Goal: Information Seeking & Learning: Learn about a topic

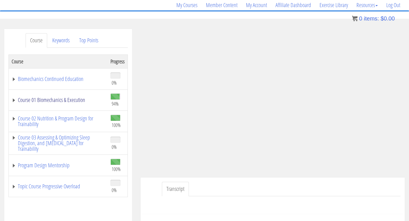
scroll to position [47, 0]
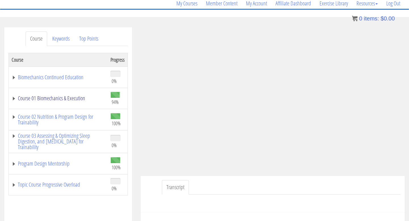
click at [76, 99] on link "Course 01 Biomechanics & Execution" at bounding box center [58, 98] width 93 height 6
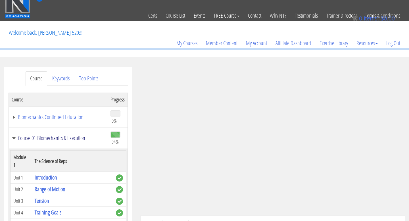
scroll to position [0, 0]
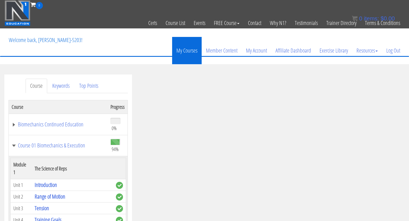
click at [186, 53] on link "My Courses" at bounding box center [187, 50] width 30 height 27
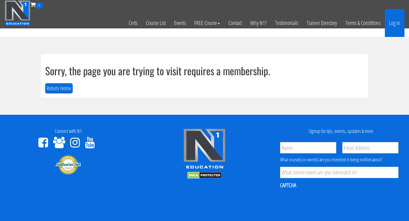
click at [401, 24] on link "Log In" at bounding box center [395, 23] width 20 height 28
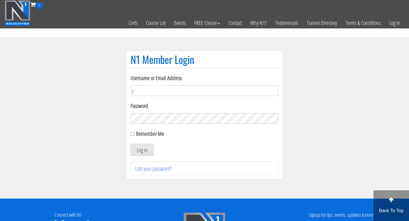
click at [131, 144] on button "Log In" at bounding box center [142, 150] width 23 height 12
type input "y"
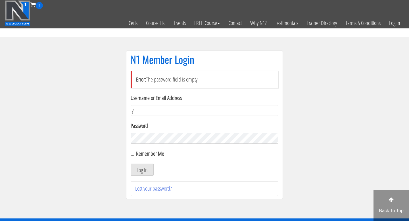
click at [166, 117] on form "Username or Email Address y Password Remember Me Log In" at bounding box center [205, 135] width 148 height 82
click at [164, 114] on input "y" at bounding box center [205, 110] width 148 height 11
type input "[EMAIL_ADDRESS][DOMAIN_NAME]"
click at [141, 166] on button "Log In" at bounding box center [142, 170] width 23 height 12
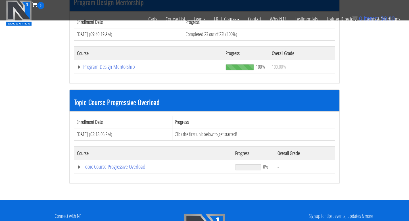
scroll to position [511, 0]
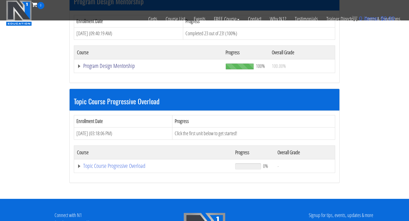
click at [121, 66] on link "Program Design Mentorship" at bounding box center [148, 66] width 143 height 6
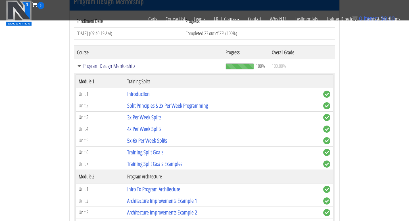
click at [78, 67] on link "Program Design Mentorship" at bounding box center [148, 66] width 143 height 6
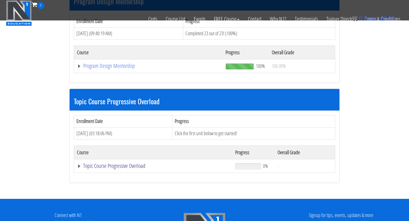
click at [79, 166] on link "Topic Course Progressive Overload" at bounding box center [153, 166] width 152 height 6
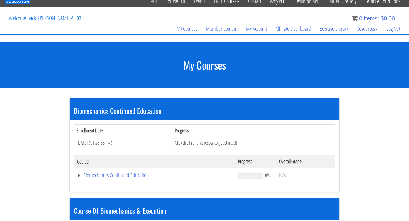
scroll to position [22, 0]
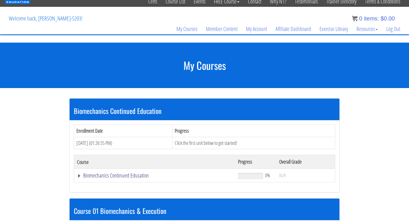
click at [80, 176] on link "Biomechanics Continued Education" at bounding box center [154, 176] width 155 height 6
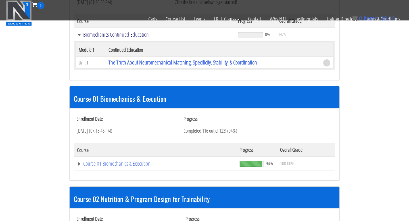
scroll to position [171, 0]
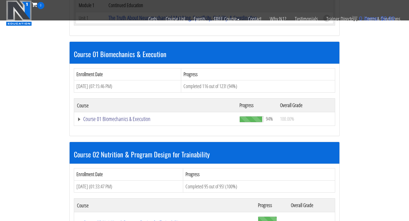
click at [81, 120] on link "Course 01 Biomechanics & Execution" at bounding box center [155, 119] width 157 height 6
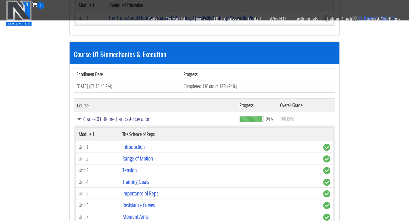
click at [81, 120] on link "Course 01 Biomechanics & Execution" at bounding box center [155, 119] width 157 height 6
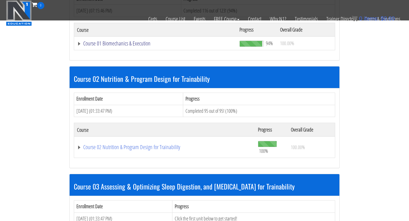
scroll to position [247, 0]
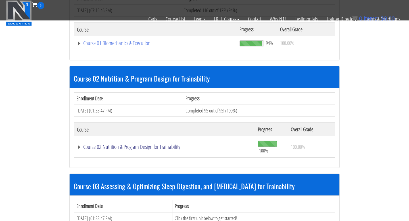
click at [80, 147] on link "Course 02 Nutrition & Program Design for Trainability" at bounding box center [164, 147] width 175 height 6
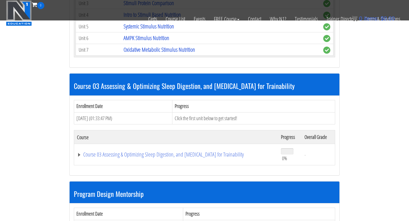
scroll to position [1607, 0]
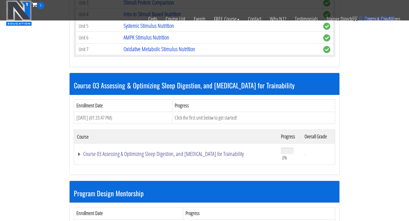
click at [80, 156] on link "Course 03 Assessing & Optimizing Sleep Digestion, and [MEDICAL_DATA] for Traina…" at bounding box center [176, 154] width 198 height 6
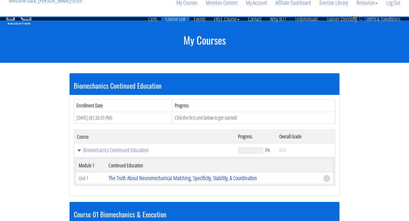
scroll to position [0, 0]
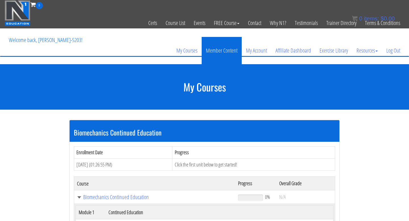
click at [221, 51] on link "Member Content" at bounding box center [222, 50] width 40 height 27
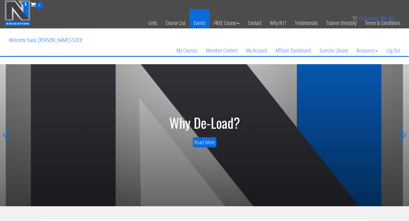
click at [197, 23] on link "Events" at bounding box center [199, 23] width 20 height 28
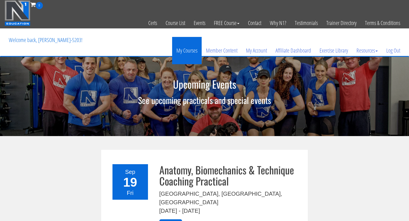
click at [188, 51] on link "My Courses" at bounding box center [187, 50] width 30 height 27
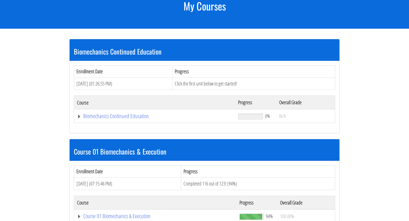
scroll to position [88, 0]
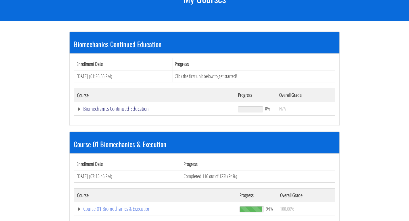
click at [105, 110] on link "Biomechanics Continued Education" at bounding box center [154, 109] width 155 height 6
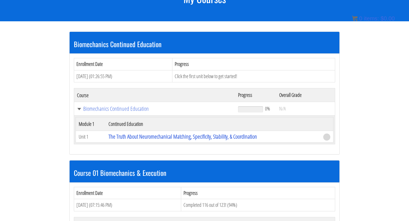
click at [86, 113] on td "Biomechanics Continued Education" at bounding box center [154, 109] width 161 height 14
click at [87, 110] on link "Biomechanics Continued Education" at bounding box center [154, 109] width 155 height 6
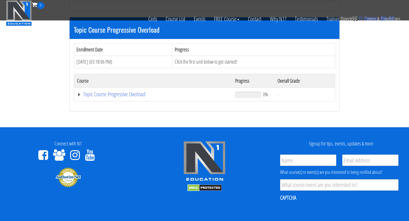
scroll to position [570, 0]
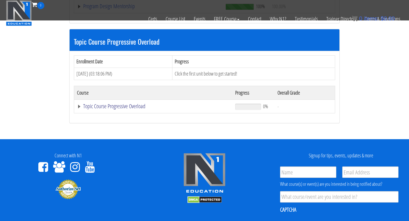
click at [80, 105] on link "Topic Course Progressive Overload" at bounding box center [153, 106] width 152 height 6
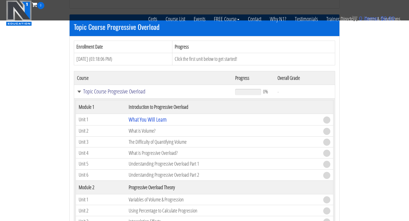
scroll to position [585, 0]
click at [95, 91] on link "Topic Course Progressive Overload" at bounding box center [153, 92] width 152 height 6
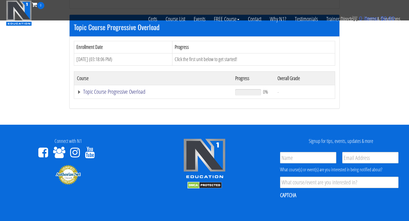
click at [95, 91] on link "Topic Course Progressive Overload" at bounding box center [153, 92] width 152 height 6
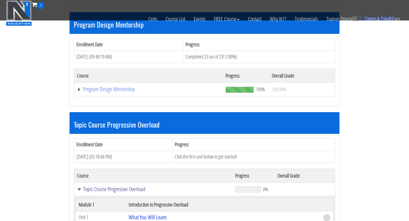
scroll to position [487, 0]
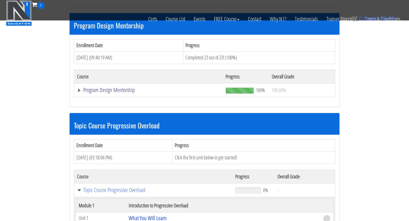
click at [78, 90] on link "Program Design Mentorship" at bounding box center [148, 90] width 143 height 6
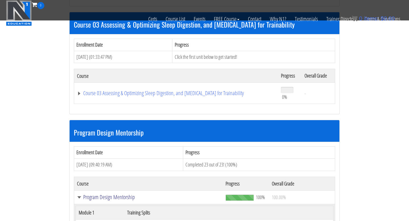
scroll to position [379, 0]
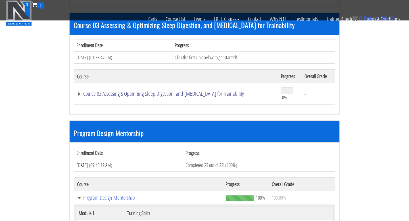
click at [79, 93] on link "Course 03 Assessing & Optimizing Sleep Digestion, and [MEDICAL_DATA] for Traina…" at bounding box center [176, 94] width 198 height 6
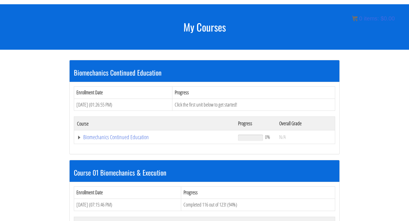
scroll to position [58, 0]
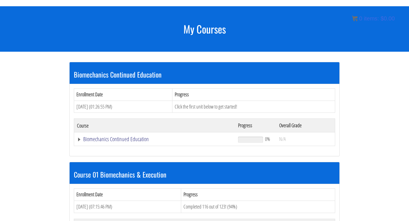
click at [79, 140] on link "Biomechanics Continued Education" at bounding box center [154, 139] width 155 height 6
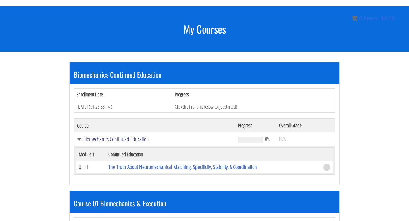
click at [102, 140] on link "Biomechanics Continued Education" at bounding box center [154, 139] width 155 height 6
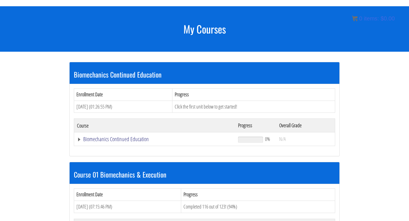
click at [102, 140] on link "Biomechanics Continued Education" at bounding box center [154, 139] width 155 height 6
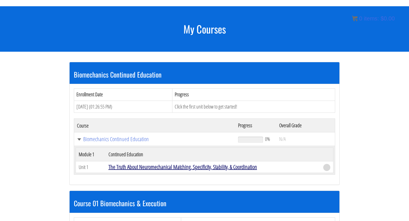
click at [150, 166] on link "The Truth About Neuromechanical Matching, Specificity, Stability, & Coordination" at bounding box center [182, 167] width 149 height 8
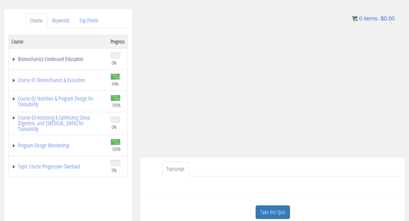
scroll to position [66, 0]
click at [16, 58] on link "Biomechanics Continued Education" at bounding box center [58, 59] width 93 height 6
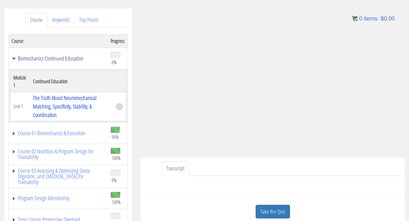
click at [16, 58] on link "Biomechanics Continued Education" at bounding box center [58, 59] width 93 height 6
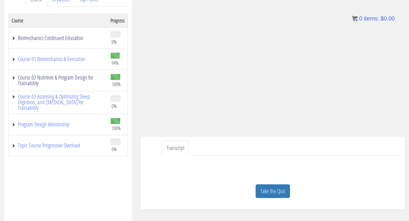
scroll to position [99, 0]
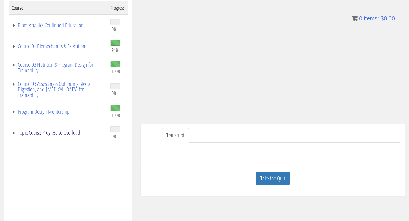
click at [14, 134] on link "Topic Course Progressive Overload" at bounding box center [58, 133] width 93 height 6
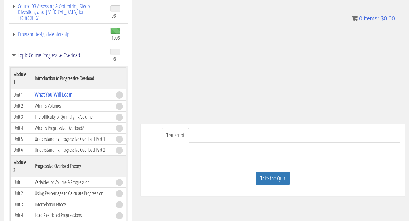
scroll to position [77, 0]
click at [51, 96] on link "What You Will Learn" at bounding box center [54, 95] width 38 height 8
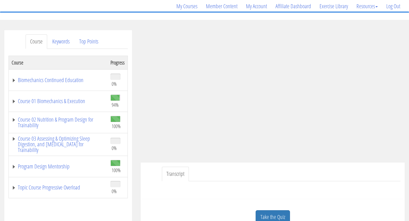
scroll to position [46, 0]
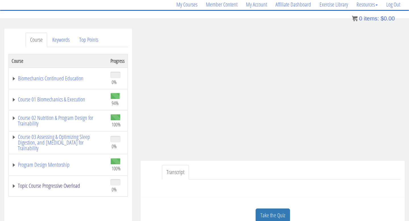
click at [16, 185] on link "Topic Course Progressive Overload" at bounding box center [58, 186] width 93 height 6
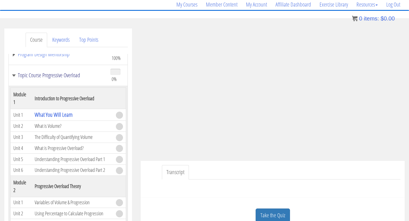
scroll to position [112, 0]
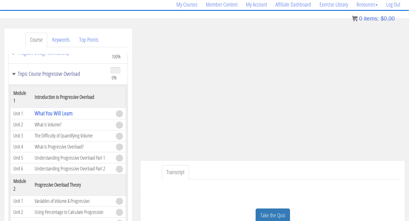
click at [17, 76] on link "Topic Course Progressive Overload" at bounding box center [58, 74] width 93 height 6
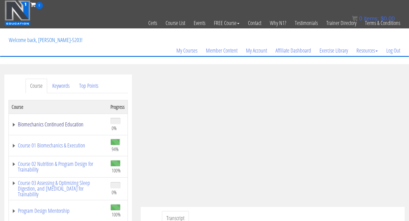
scroll to position [24, 0]
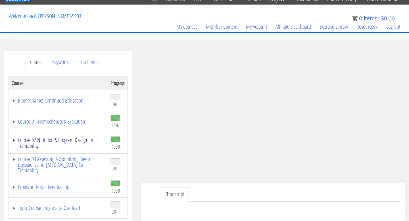
click at [14, 143] on link "Course 02 Nutrition & Program Design for Trainability" at bounding box center [58, 142] width 93 height 11
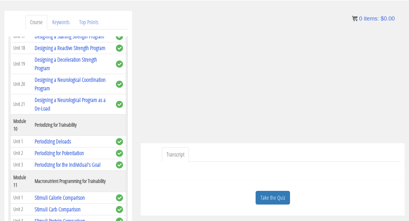
scroll to position [0, 0]
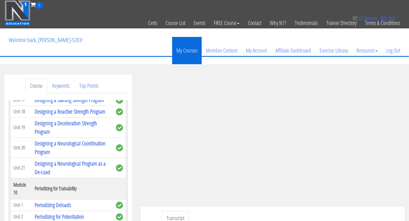
click at [179, 49] on link "My Courses" at bounding box center [187, 50] width 30 height 27
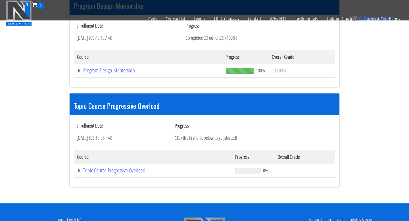
scroll to position [506, 0]
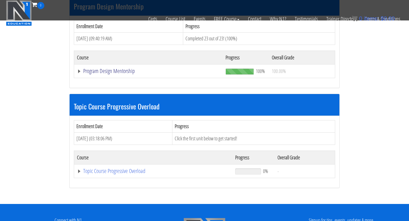
click at [79, 70] on link "Program Design Mentorship" at bounding box center [148, 71] width 143 height 6
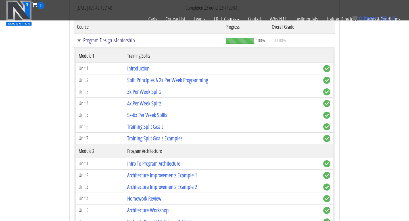
scroll to position [536, 0]
click at [144, 70] on link "Introduction" at bounding box center [138, 69] width 22 height 8
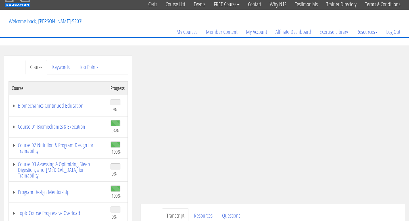
scroll to position [69, 0]
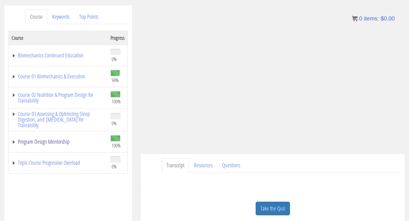
click at [13, 143] on link "Program Design Mentorship" at bounding box center [58, 142] width 93 height 6
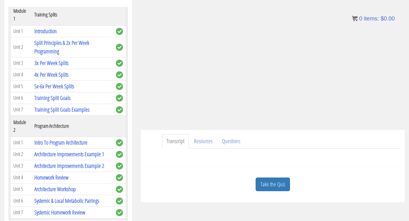
scroll to position [122, 0]
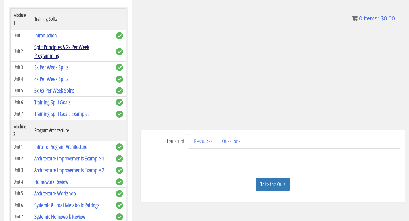
click at [62, 48] on link "Split Principles & 2x Per Week Programming" at bounding box center [61, 51] width 55 height 16
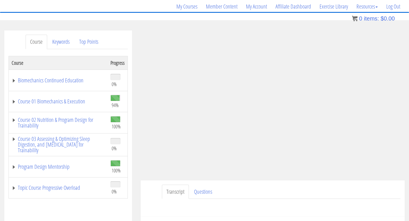
scroll to position [60, 0]
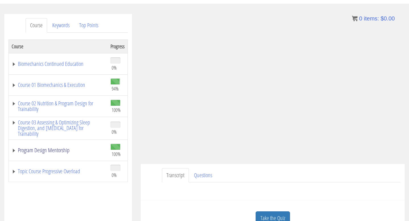
click at [12, 148] on link "Program Design Mentorship" at bounding box center [58, 150] width 93 height 6
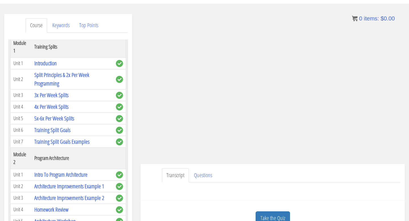
scroll to position [124, 0]
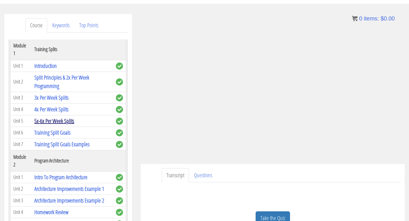
click at [50, 120] on link "5x-6x Per Week Splits" at bounding box center [54, 121] width 40 height 8
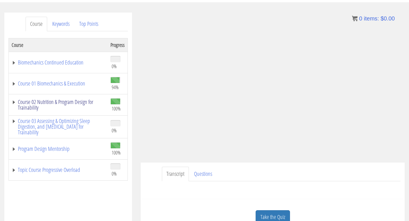
scroll to position [64, 0]
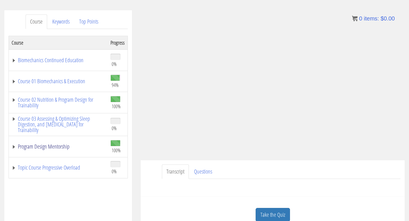
click at [13, 146] on link "Program Design Mentorship" at bounding box center [58, 147] width 93 height 6
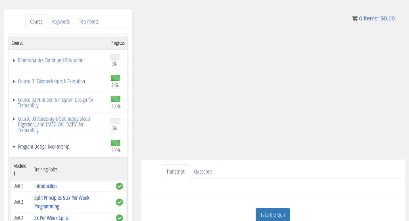
scroll to position [16, 0]
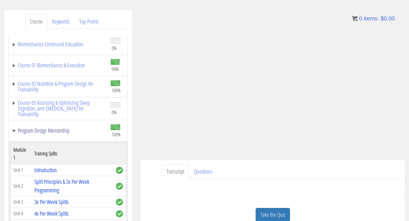
click at [16, 130] on link "Program Design Mentorship" at bounding box center [58, 131] width 93 height 6
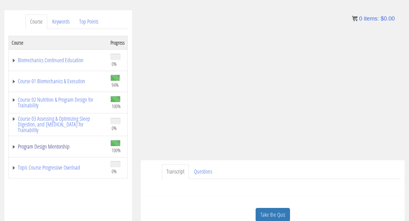
scroll to position [0, 0]
click at [14, 118] on link "Course 03 Assessing & Optimizing Sleep Digestion, and [MEDICAL_DATA] for Traina…" at bounding box center [58, 124] width 93 height 17
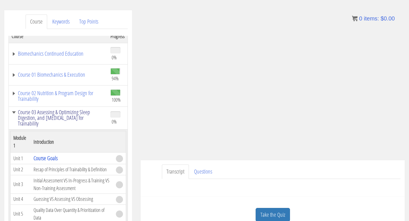
scroll to position [9, 0]
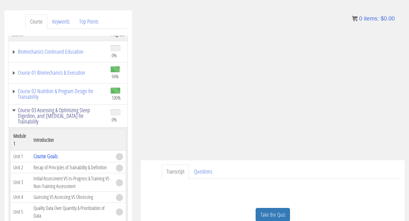
click at [13, 109] on link "Course 03 Assessing & Optimizing Sleep Digestion, and [MEDICAL_DATA] for Traina…" at bounding box center [58, 115] width 93 height 17
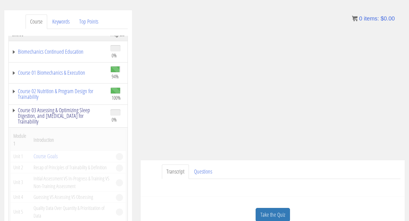
scroll to position [0, 0]
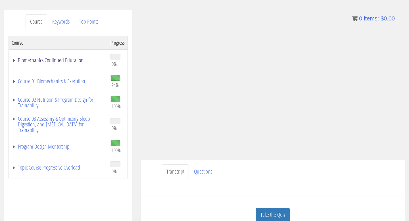
click at [15, 59] on link "Biomechanics Continued Education" at bounding box center [58, 60] width 93 height 6
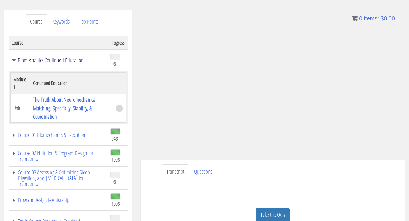
click at [15, 59] on link "Biomechanics Continued Education" at bounding box center [58, 60] width 93 height 6
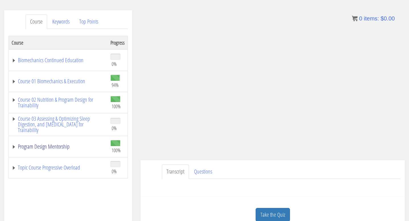
click at [15, 147] on link "Program Design Mentorship" at bounding box center [58, 147] width 93 height 6
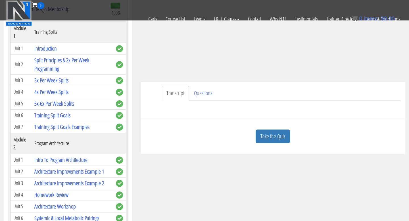
scroll to position [54, 0]
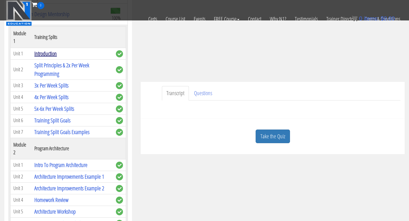
click at [52, 56] on link "Introduction" at bounding box center [45, 54] width 22 height 8
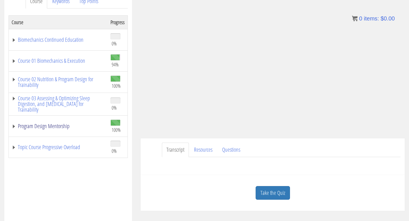
scroll to position [92, 0]
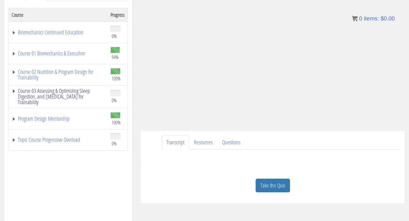
click at [16, 92] on link "Course 03 Assessing & Optimizing Sleep Digestion, and [MEDICAL_DATA] for Traina…" at bounding box center [58, 96] width 93 height 17
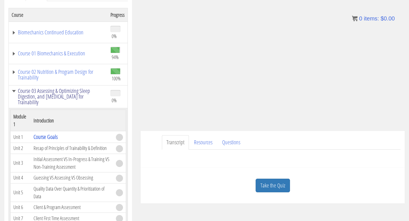
click at [14, 91] on link "Course 03 Assessing & Optimizing Sleep Digestion, and [MEDICAL_DATA] for Traina…" at bounding box center [58, 96] width 93 height 17
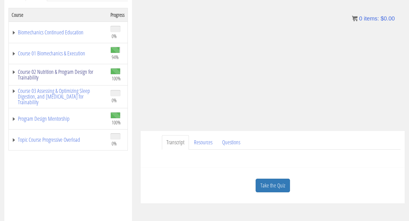
click at [14, 71] on link "Course 02 Nutrition & Program Design for Trainability" at bounding box center [58, 74] width 93 height 11
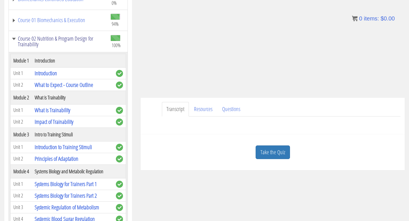
scroll to position [0, 0]
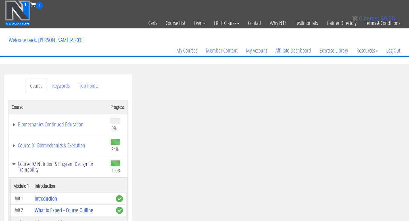
click at [14, 165] on link "Course 02 Nutrition & Program Design for Trainability" at bounding box center [58, 166] width 93 height 11
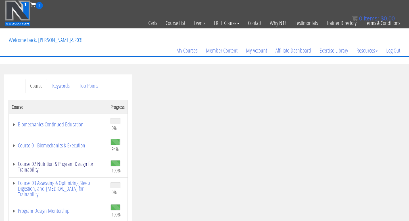
scroll to position [90, 0]
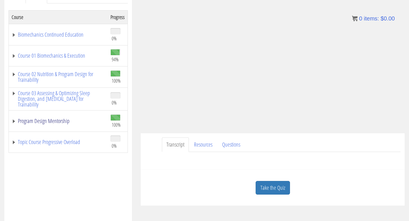
click at [15, 122] on link "Program Design Mentorship" at bounding box center [58, 121] width 93 height 6
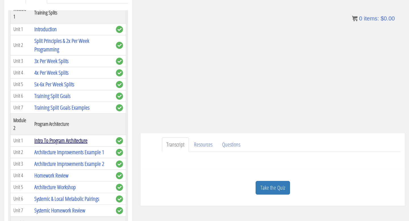
scroll to position [127, 0]
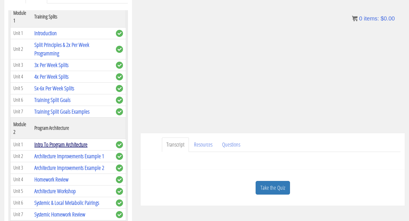
click at [67, 143] on link "Intro To Program Architecture" at bounding box center [60, 145] width 53 height 8
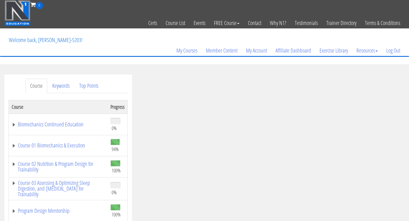
scroll to position [69, 0]
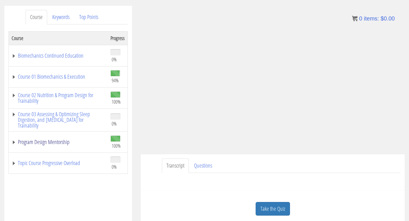
click at [15, 140] on link "Program Design Mentorship" at bounding box center [58, 142] width 93 height 6
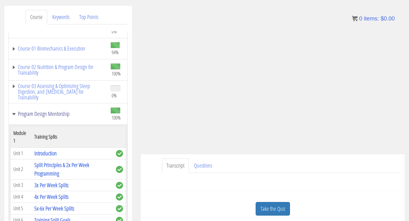
scroll to position [0, 0]
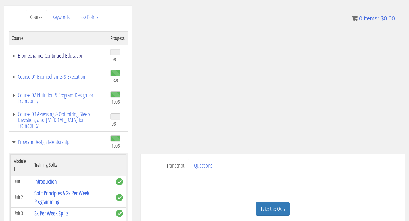
click at [13, 54] on link "Biomechanics Continued Education" at bounding box center [58, 56] width 93 height 6
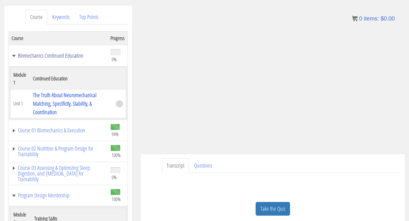
click at [13, 54] on link "Biomechanics Continued Education" at bounding box center [58, 56] width 93 height 6
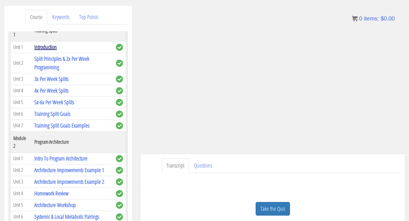
scroll to position [135, 0]
